Goal: Task Accomplishment & Management: Complete application form

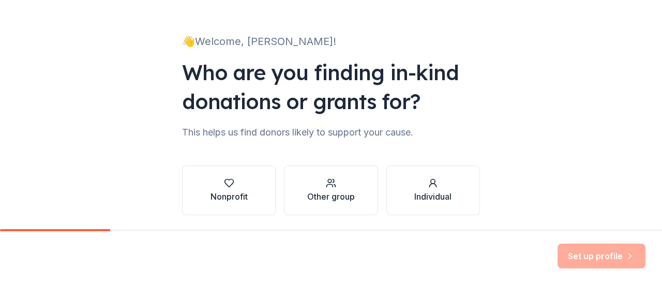
scroll to position [63, 0]
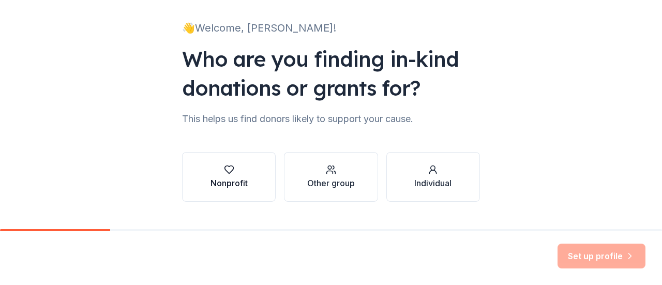
click at [229, 180] on div "Nonprofit" at bounding box center [229, 183] width 37 height 12
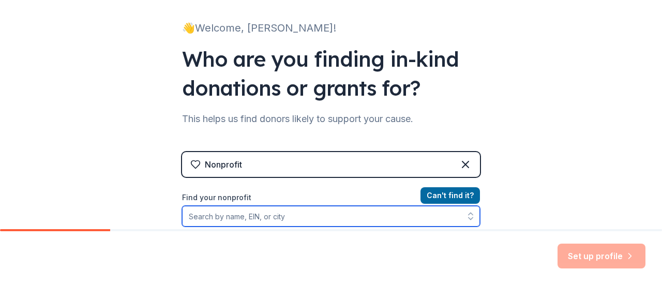
click at [317, 221] on input "Find your nonprofit" at bounding box center [331, 216] width 298 height 21
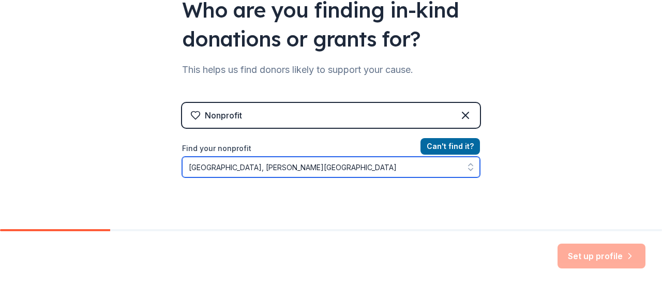
click at [467, 162] on icon "button" at bounding box center [471, 167] width 10 height 10
type input "[GEOGRAPHIC_DATA], [PERSON_NAME][GEOGRAPHIC_DATA]"
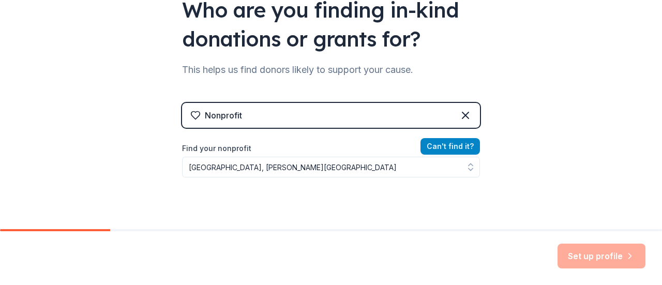
click at [456, 141] on button "Can ' t find it?" at bounding box center [450, 146] width 59 height 17
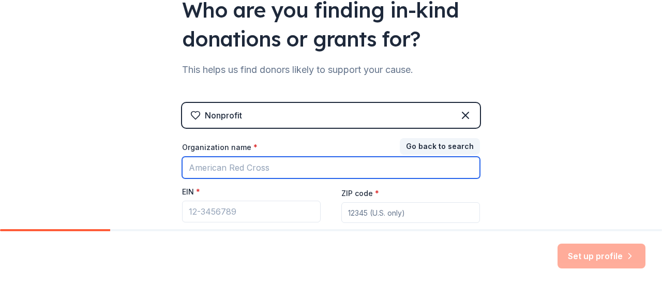
click at [279, 169] on input "Organization name *" at bounding box center [331, 168] width 298 height 22
type input "RCSD"
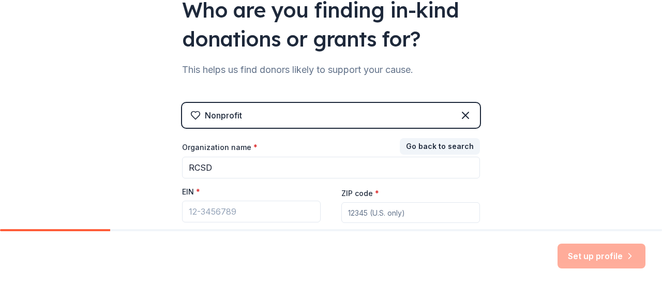
drag, startPoint x: 384, startPoint y: 213, endPoint x: 638, endPoint y: 59, distance: 296.8
click at [638, 59] on div "👋 Welcome, [PERSON_NAME]! Who are you finding in-kind donations or grants for? …" at bounding box center [331, 101] width 662 height 426
click at [442, 147] on button "Go back to search" at bounding box center [440, 146] width 80 height 17
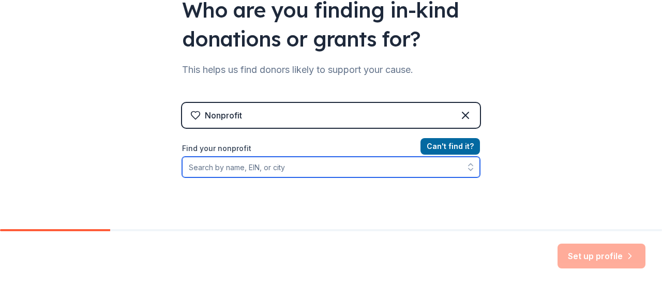
click at [333, 164] on input "Find your nonprofit" at bounding box center [331, 167] width 298 height 21
type input "[GEOGRAPHIC_DATA]"
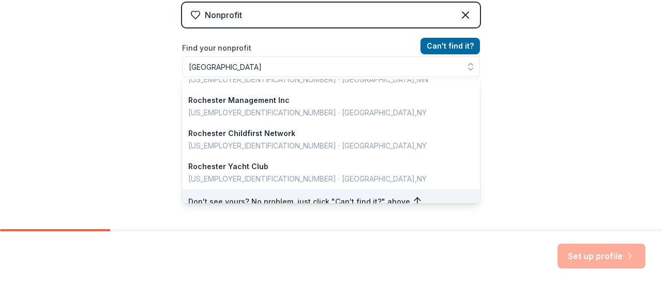
scroll to position [196, 0]
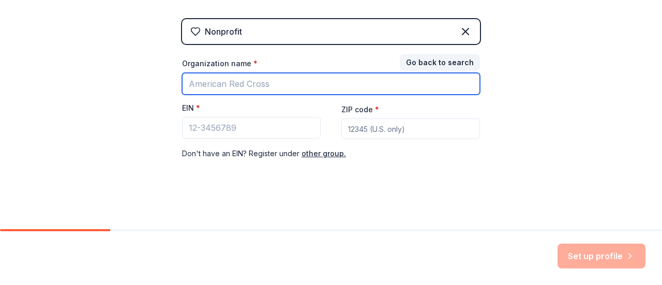
click at [269, 85] on input "Organization name *" at bounding box center [331, 84] width 298 height 22
type input "[PERSON_NAME] Middle schol"
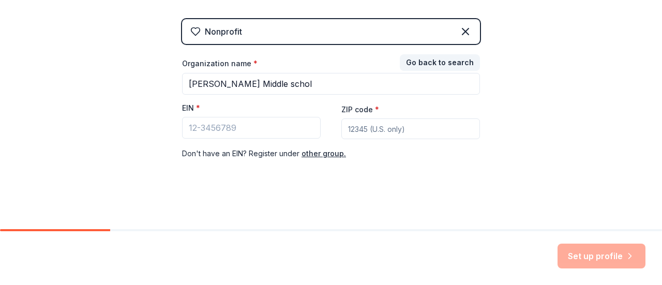
click at [423, 130] on input "ZIP code *" at bounding box center [410, 128] width 139 height 21
type input "14612"
click at [415, 164] on div "Nonprofit Go back to search Organization name * [PERSON_NAME] Middle schol EIN …" at bounding box center [331, 99] width 298 height 161
click at [584, 254] on div "Set up profile" at bounding box center [602, 256] width 88 height 25
click at [616, 269] on div "Set up profile" at bounding box center [331, 258] width 662 height 54
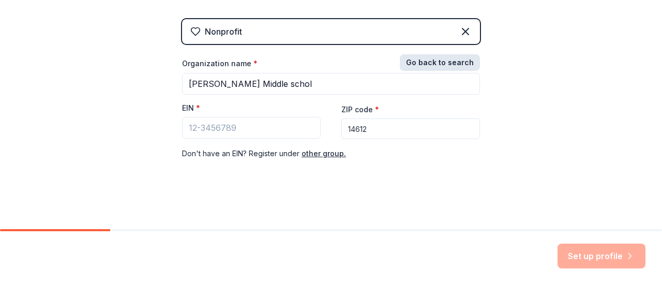
click at [435, 63] on button "Go back to search" at bounding box center [440, 62] width 80 height 17
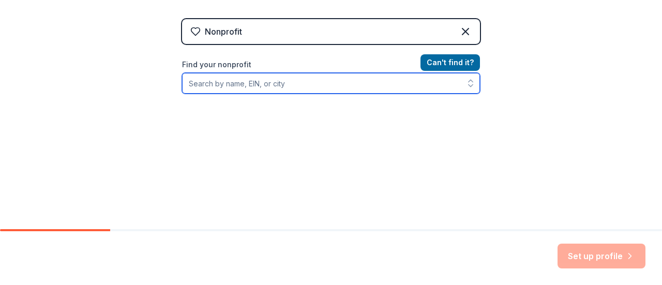
click at [309, 82] on input "Find your nonprofit" at bounding box center [331, 83] width 298 height 21
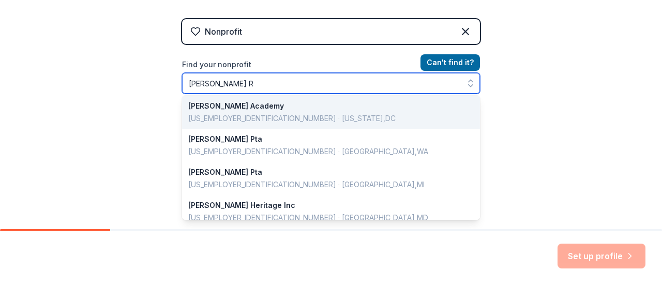
scroll to position [0, 0]
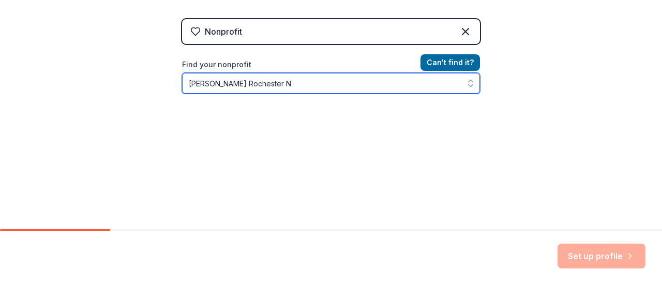
type input "[PERSON_NAME] [GEOGRAPHIC_DATA] [GEOGRAPHIC_DATA]"
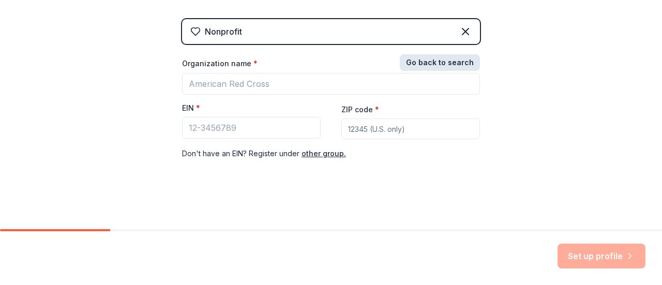
click at [441, 57] on button "Go back to search" at bounding box center [440, 62] width 80 height 17
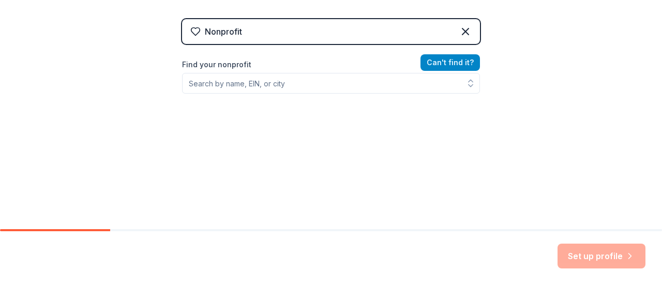
click at [441, 57] on button "Can ' t find it?" at bounding box center [450, 62] width 59 height 17
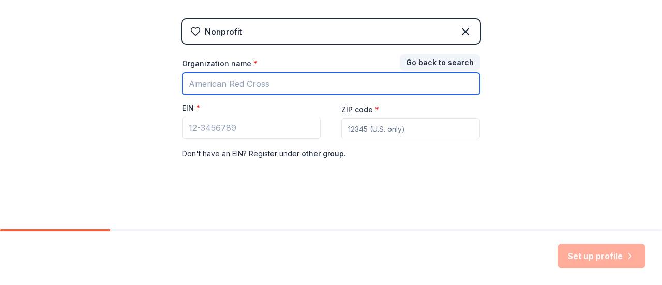
click at [267, 85] on input "Organization name *" at bounding box center [331, 84] width 298 height 22
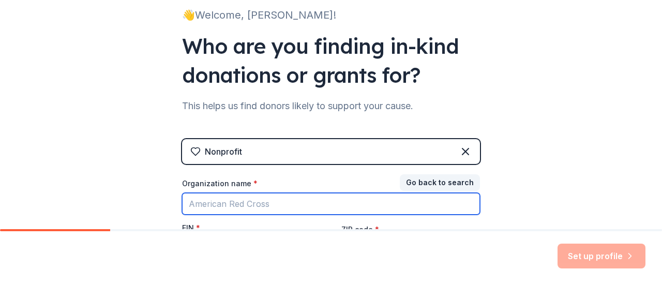
scroll to position [196, 0]
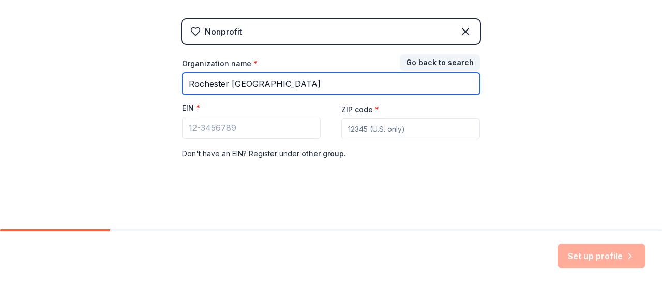
type input "Rochester [GEOGRAPHIC_DATA]"
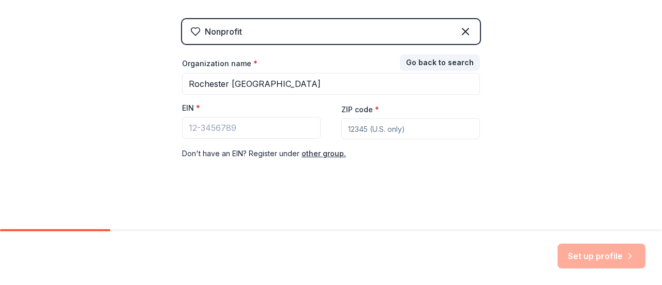
drag, startPoint x: 544, startPoint y: 148, endPoint x: 628, endPoint y: 55, distance: 126.3
click at [628, 55] on div "👋 Welcome, [PERSON_NAME]! Who are you finding in-kind donations or grants for? …" at bounding box center [331, 17] width 662 height 426
click at [431, 55] on button "Go back to search" at bounding box center [440, 62] width 80 height 17
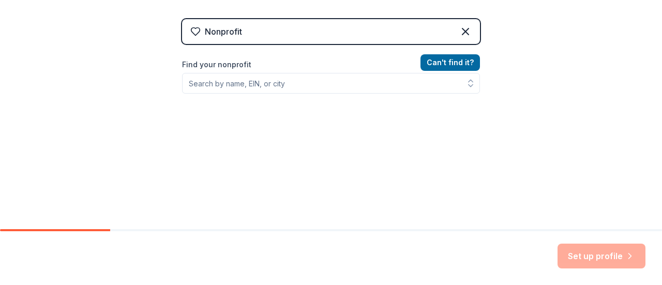
click at [389, 37] on div "Nonprofit" at bounding box center [331, 31] width 298 height 25
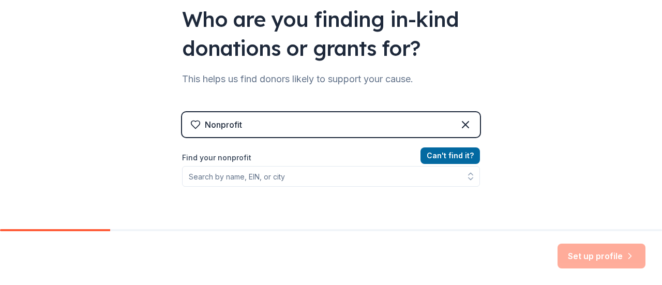
scroll to position [100, 0]
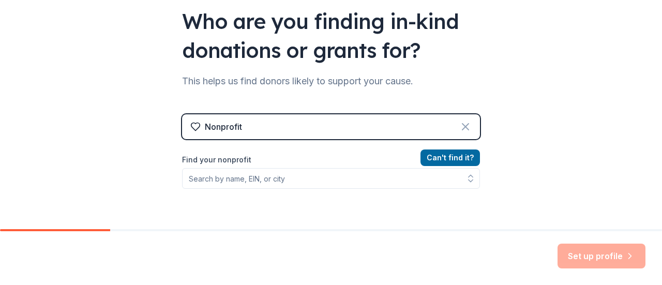
click at [459, 127] on icon at bounding box center [465, 127] width 12 height 12
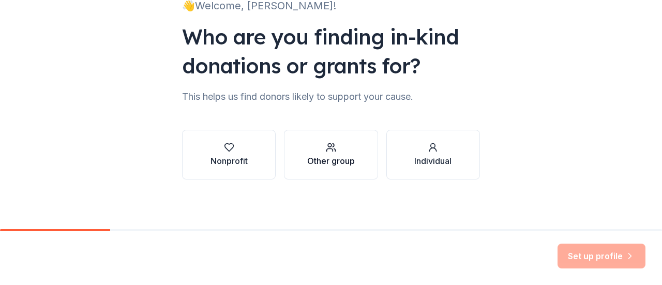
click at [337, 156] on div "Other group" at bounding box center [331, 161] width 48 height 12
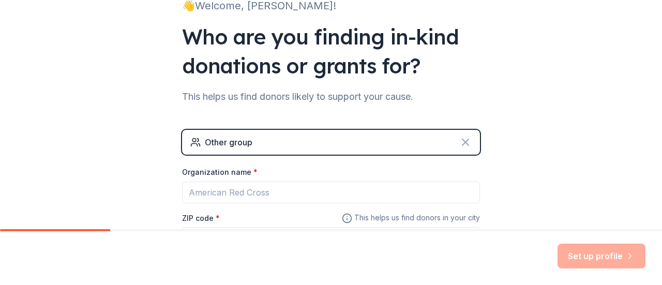
click at [465, 141] on icon at bounding box center [465, 142] width 12 height 12
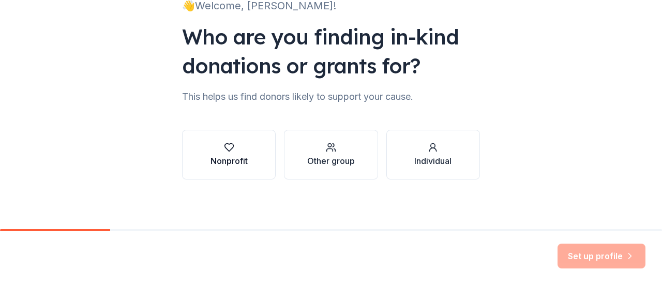
click at [227, 155] on div "Nonprofit" at bounding box center [229, 161] width 37 height 12
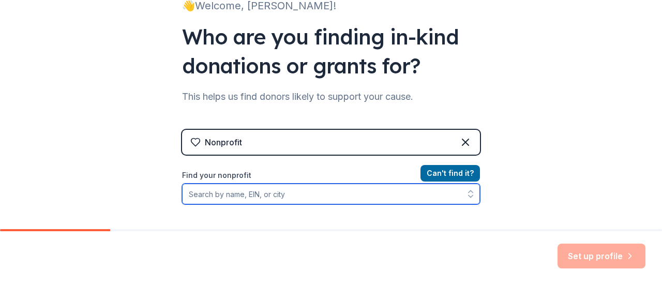
click at [286, 194] on input "Find your nonprofit" at bounding box center [331, 194] width 298 height 21
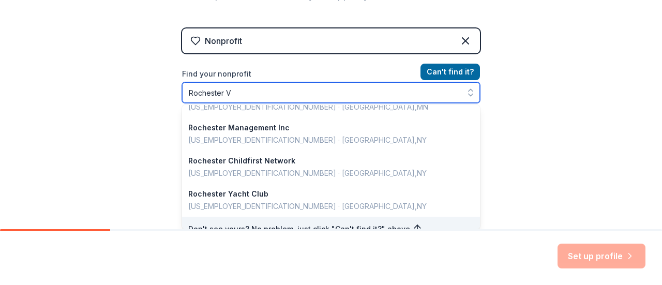
scroll to position [0, 0]
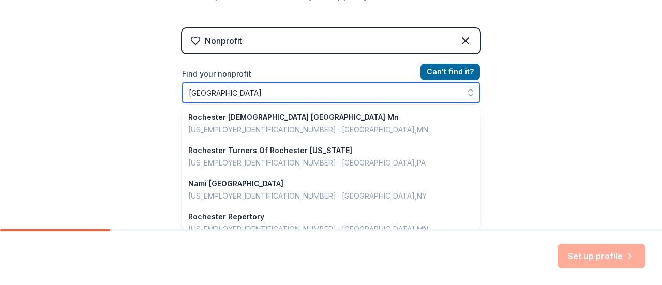
type input "[GEOGRAPHIC_DATA]"
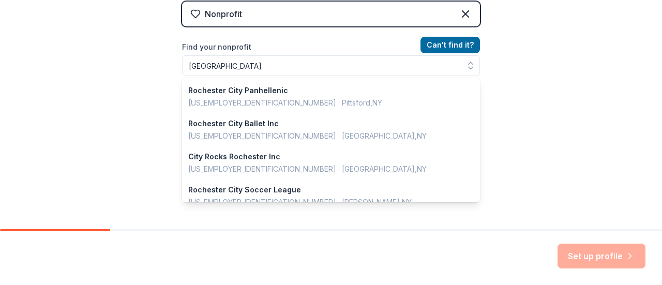
scroll to position [196, 0]
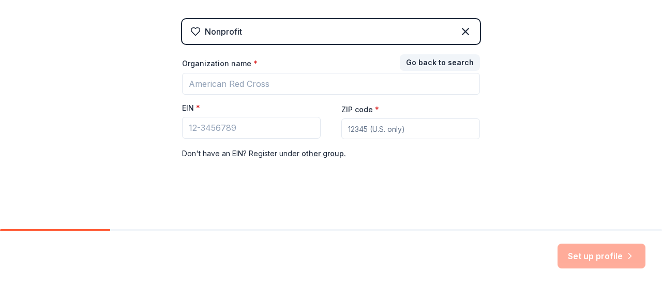
click at [601, 261] on div "Set up profile" at bounding box center [602, 256] width 88 height 25
click at [445, 59] on button "Go back to search" at bounding box center [440, 62] width 80 height 17
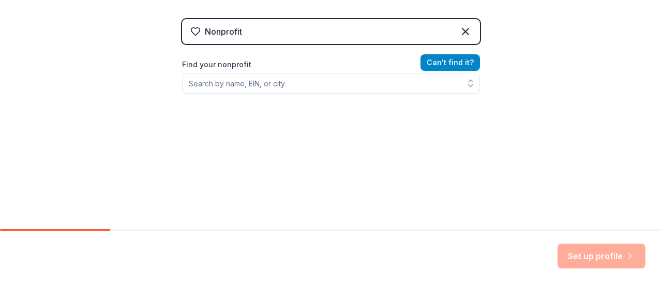
click at [445, 59] on button "Can ' t find it?" at bounding box center [450, 62] width 59 height 17
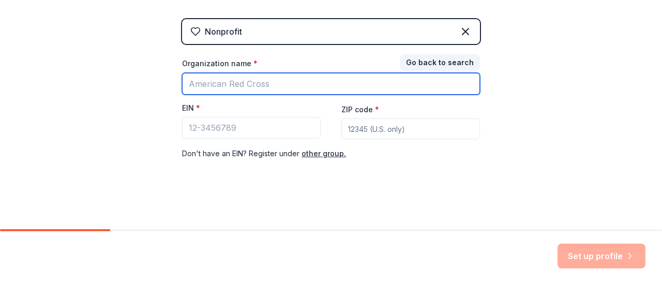
click at [280, 83] on input "Organization name *" at bounding box center [331, 84] width 298 height 22
type input "Rochester [GEOGRAPHIC_DATA]"
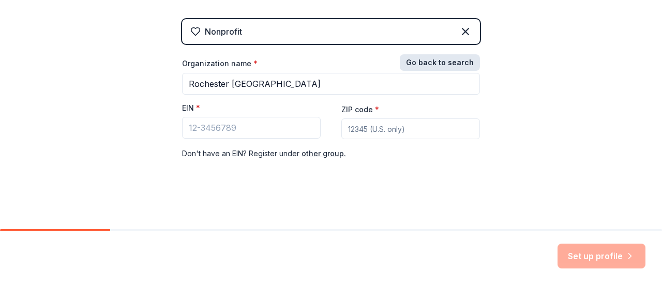
click at [439, 56] on button "Go back to search" at bounding box center [440, 62] width 80 height 17
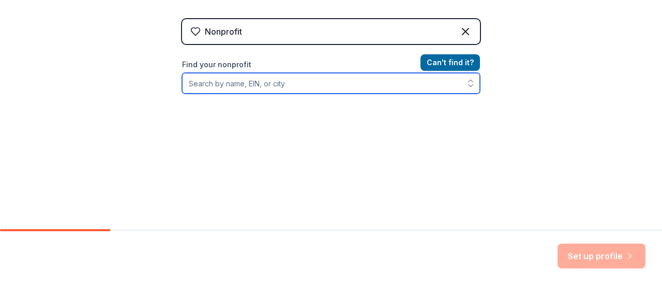
click at [320, 78] on input "Find your nonprofit" at bounding box center [331, 83] width 298 height 21
click at [347, 84] on input "Find your nonprofit" at bounding box center [331, 83] width 298 height 21
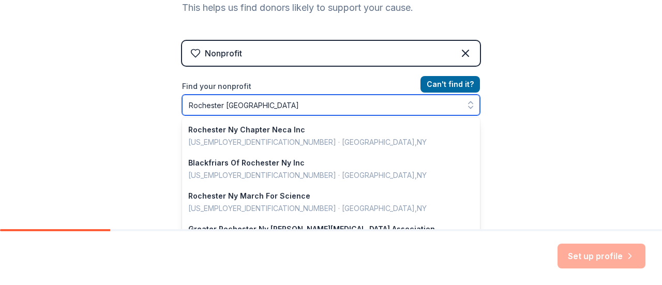
scroll to position [173, 0]
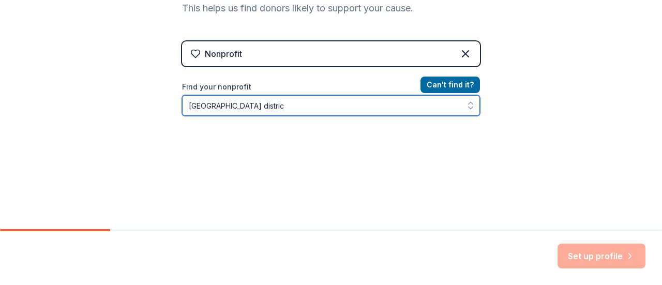
type input "[GEOGRAPHIC_DATA] district"
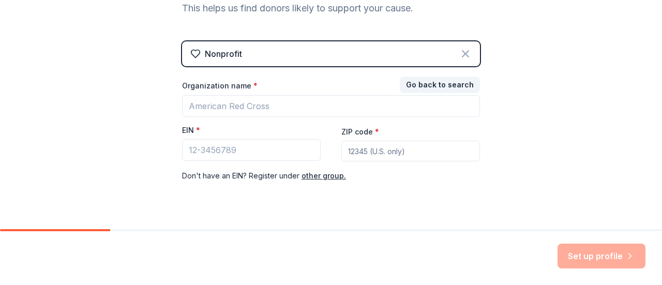
click at [462, 55] on icon at bounding box center [465, 54] width 6 height 6
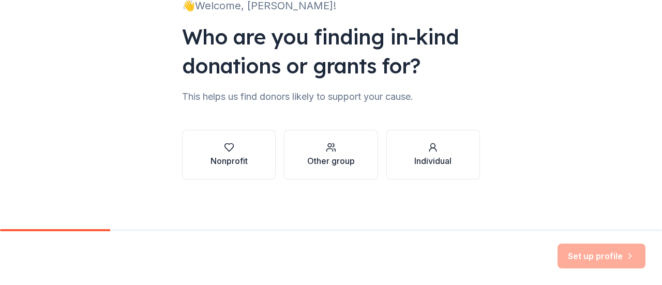
scroll to position [84, 0]
